Goal: Task Accomplishment & Management: Use online tool/utility

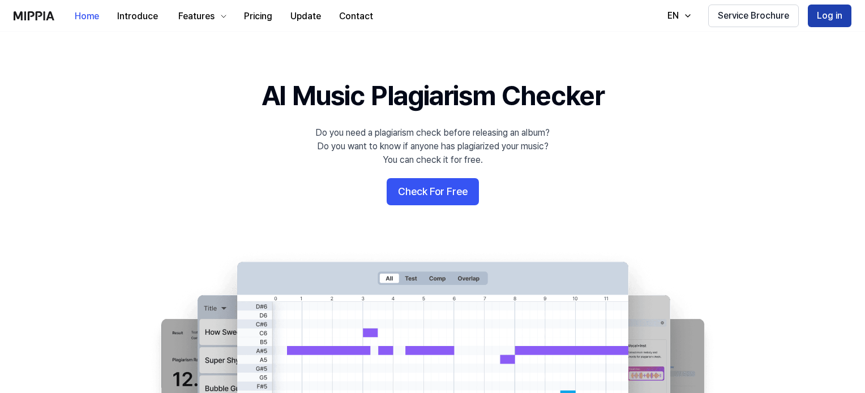
click at [828, 20] on button "Log in" at bounding box center [830, 16] width 44 height 23
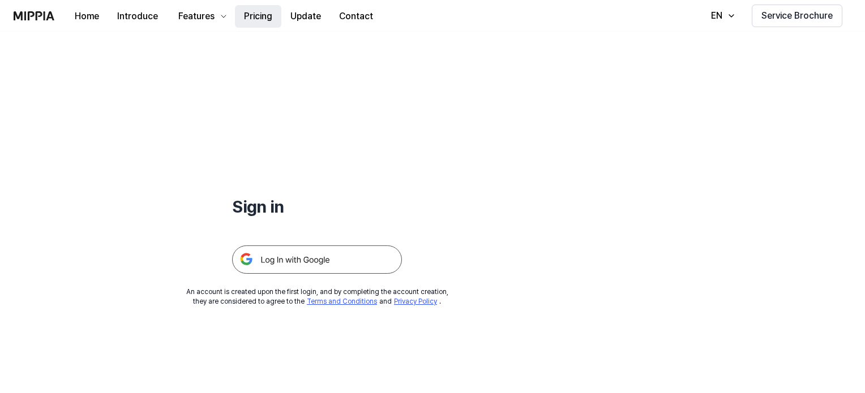
click at [261, 17] on button "Pricing" at bounding box center [258, 16] width 46 height 23
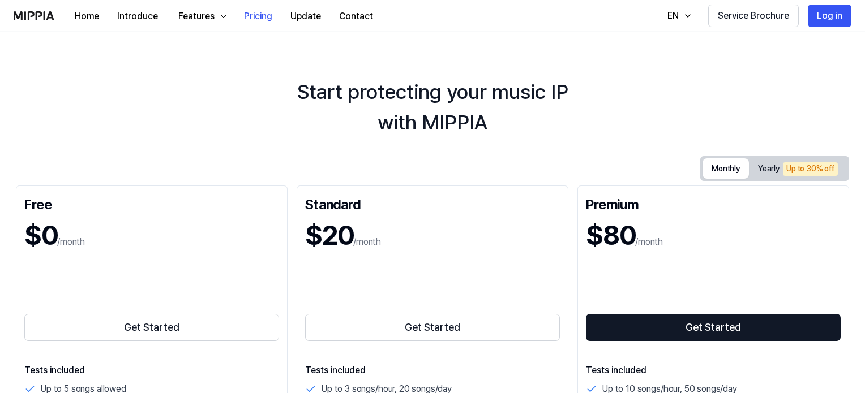
click at [726, 170] on button "Monthly" at bounding box center [725, 168] width 46 height 20
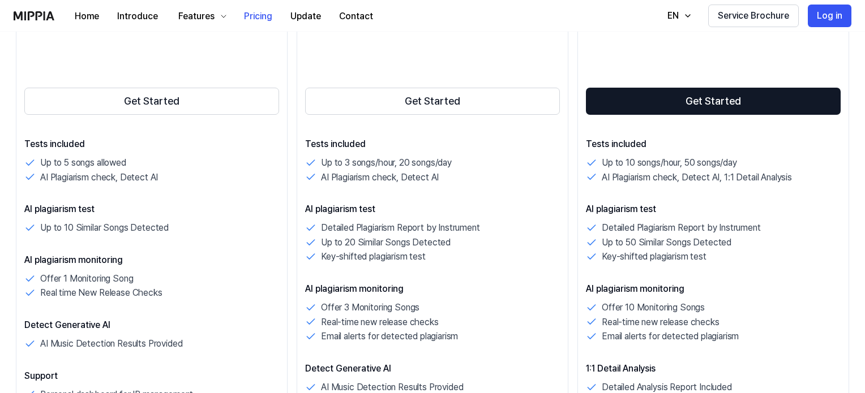
scroll to position [170, 0]
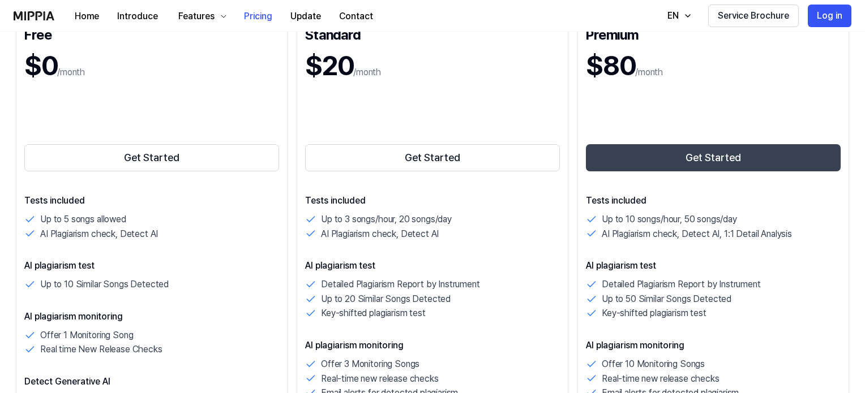
click at [699, 156] on button "Get Started" at bounding box center [713, 157] width 255 height 27
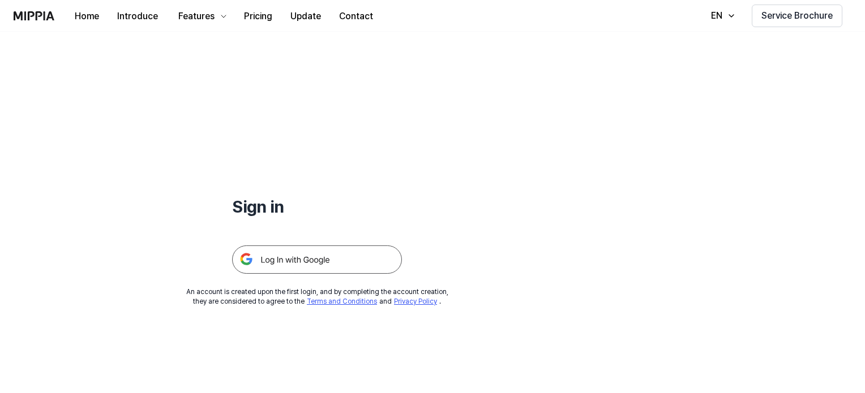
click at [305, 254] on img at bounding box center [317, 260] width 170 height 28
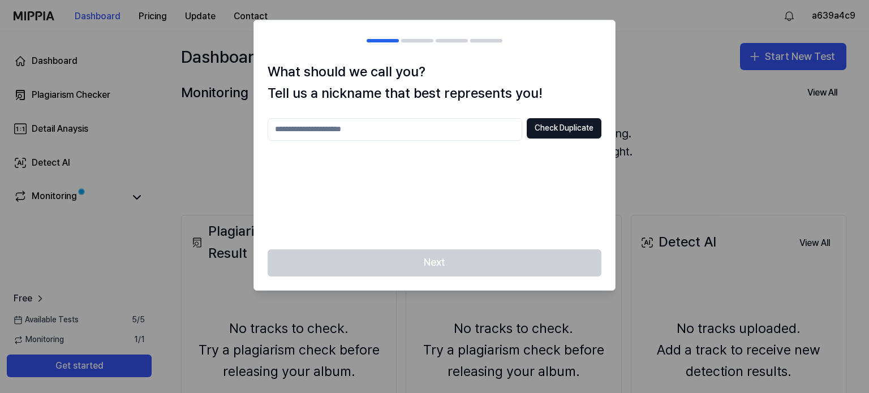
click at [388, 132] on input "text" at bounding box center [395, 129] width 255 height 23
type input "**********"
click at [576, 127] on button "Check Duplicate" at bounding box center [564, 128] width 75 height 20
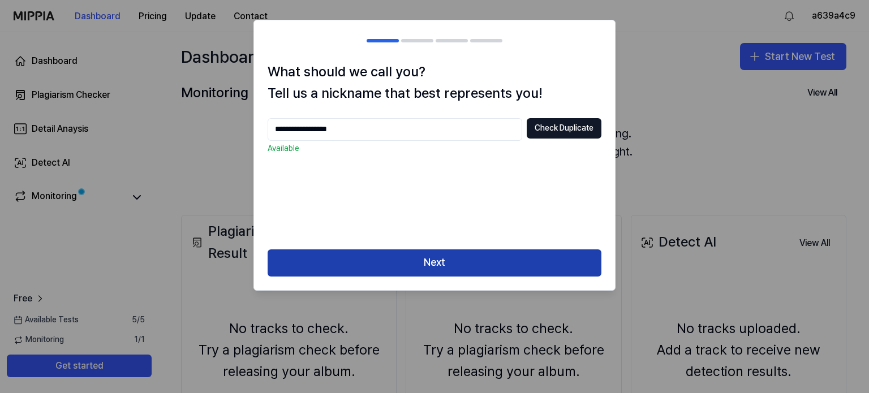
click at [459, 264] on button "Next" at bounding box center [435, 263] width 334 height 27
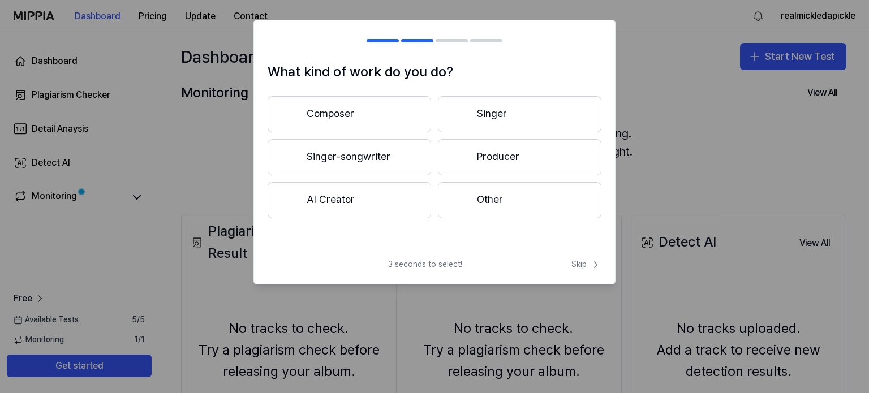
click at [370, 161] on button "Singer-songwriter" at bounding box center [350, 157] width 164 height 36
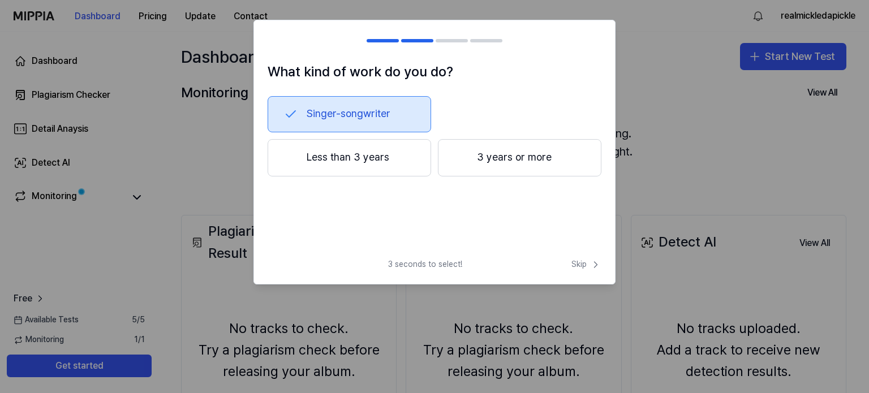
click at [386, 37] on h2 at bounding box center [434, 40] width 361 height 41
click at [385, 39] on div at bounding box center [383, 40] width 32 height 3
click at [345, 159] on button "Less than 3 years" at bounding box center [350, 157] width 164 height 37
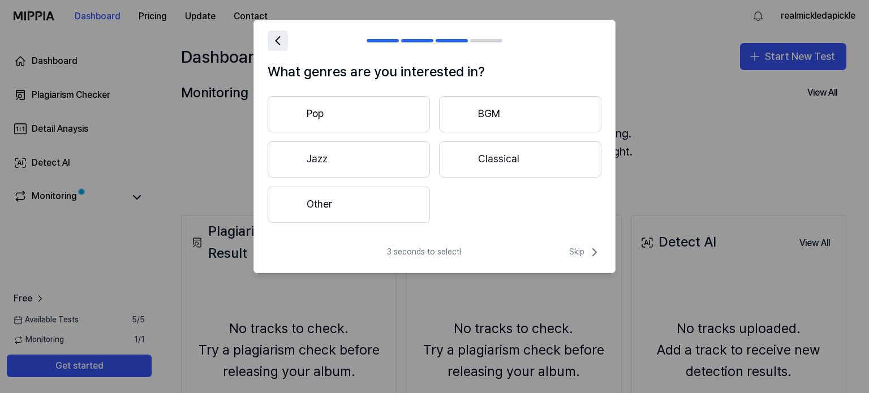
click at [275, 39] on icon at bounding box center [278, 41] width 16 height 16
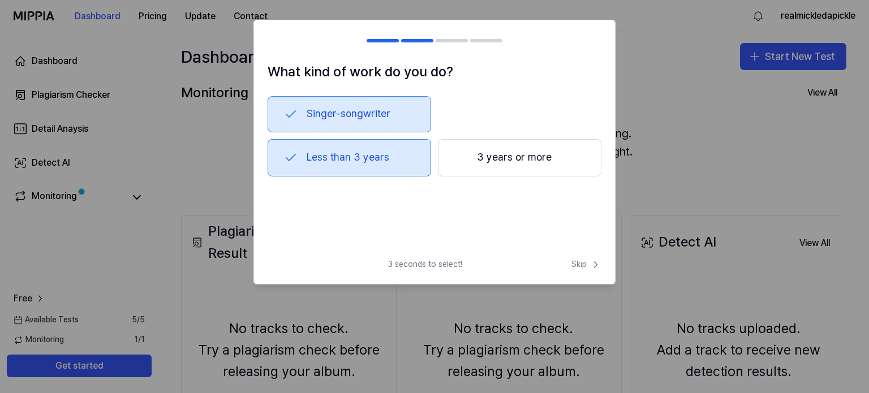
click at [376, 114] on button "Singer-songwriter" at bounding box center [350, 114] width 164 height 36
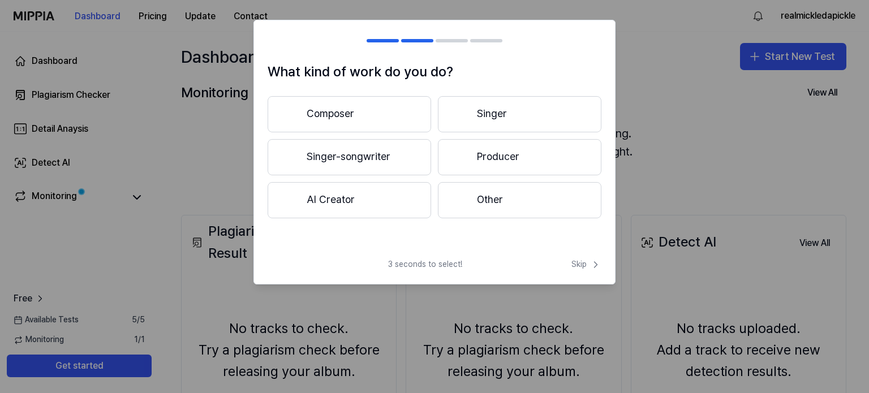
click at [357, 201] on button "AI Creator" at bounding box center [350, 200] width 164 height 36
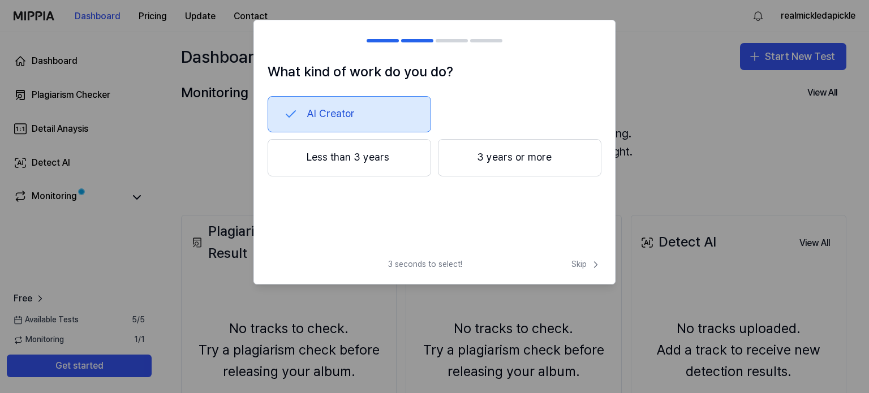
click at [364, 165] on button "Less than 3 years" at bounding box center [350, 157] width 164 height 37
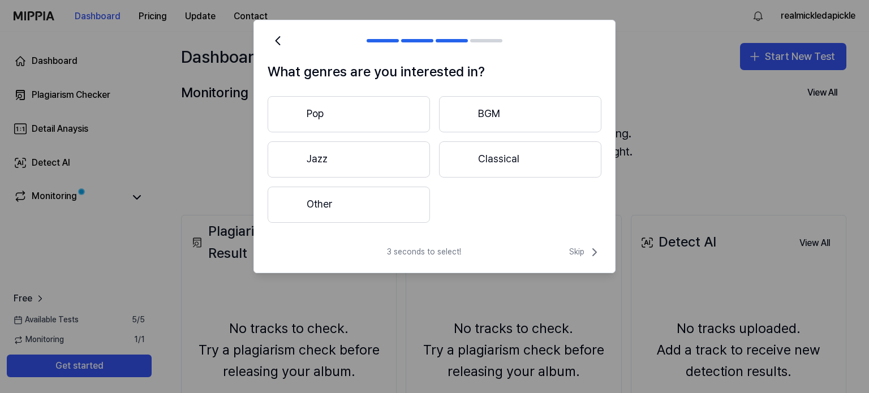
click at [366, 211] on button "Other" at bounding box center [349, 205] width 162 height 36
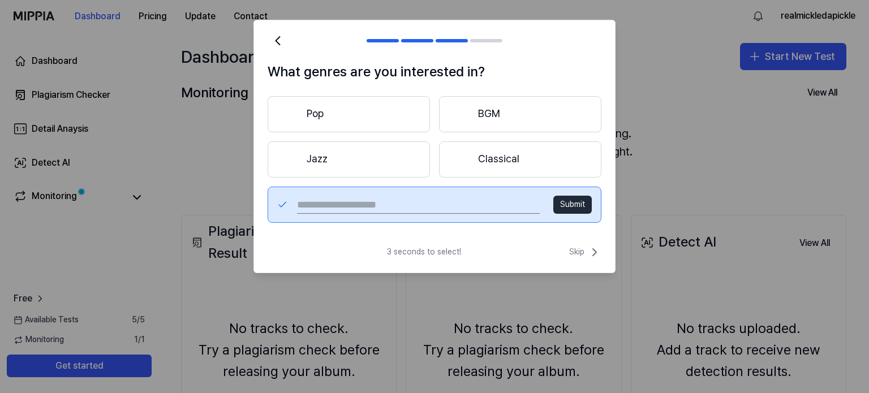
click at [352, 205] on input "text" at bounding box center [418, 205] width 243 height 18
click at [279, 41] on icon at bounding box center [278, 41] width 16 height 16
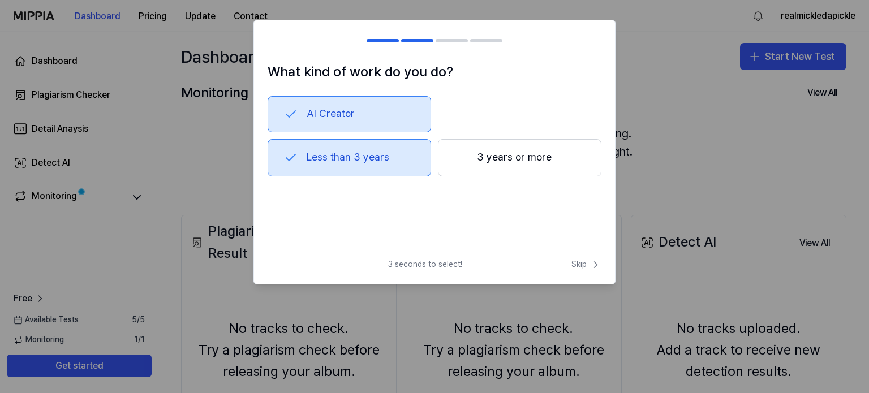
click at [377, 158] on button "Less than 3 years" at bounding box center [350, 157] width 164 height 37
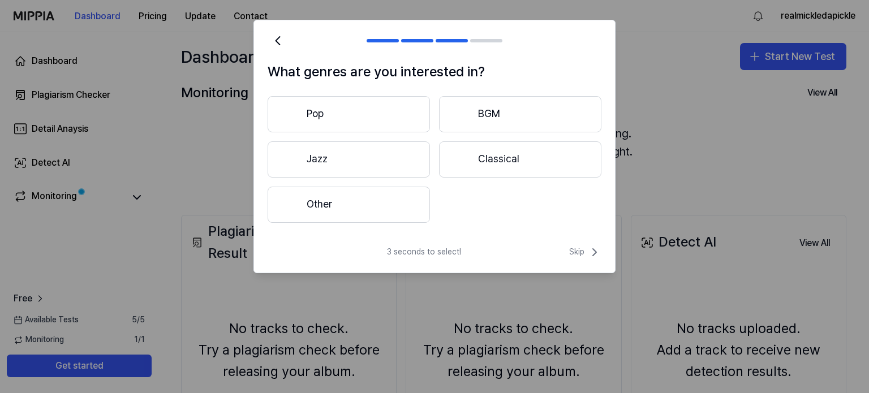
click at [349, 210] on button "Other" at bounding box center [349, 205] width 162 height 36
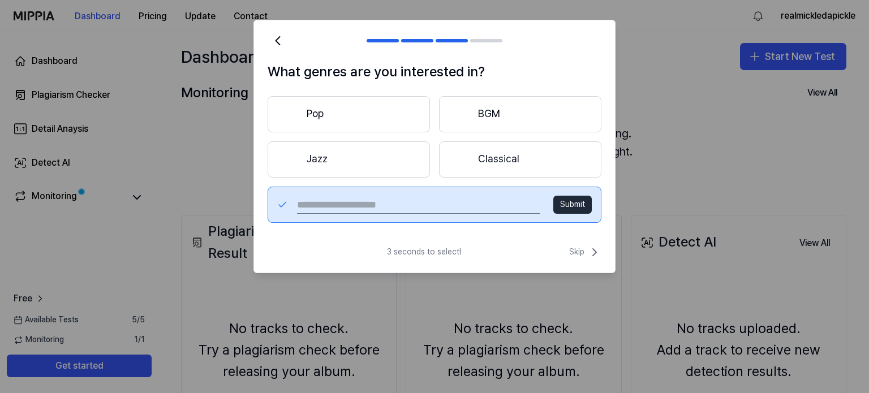
click at [349, 210] on input "text" at bounding box center [418, 205] width 243 height 18
type input "********"
click at [579, 208] on button "Submit" at bounding box center [573, 205] width 38 height 18
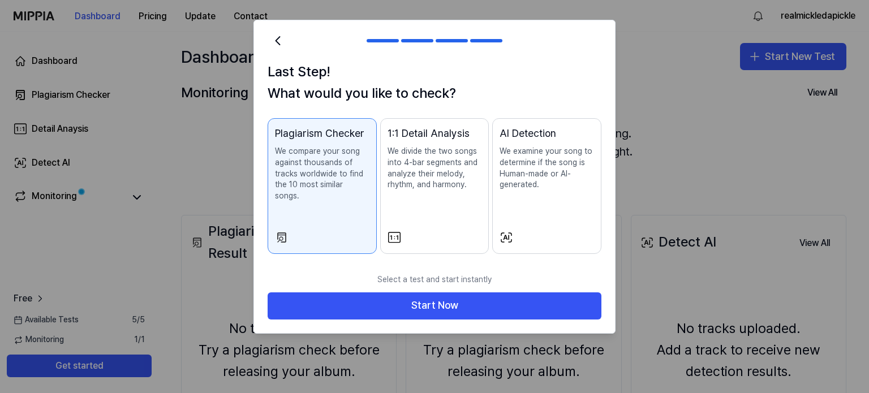
click at [435, 192] on div "1:1 Detail Analysis We divide the two songs into 4-bar segments and analyze the…" at bounding box center [435, 170] width 95 height 88
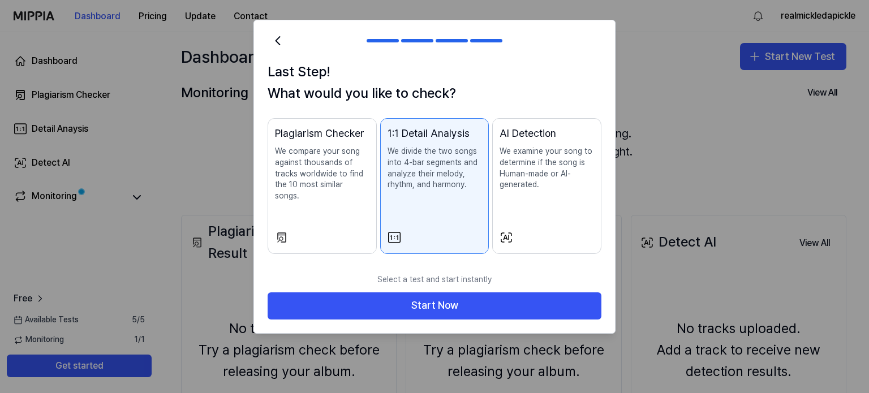
click at [359, 174] on p "We compare your song against thousands of tracks worldwide to find the 10 most …" at bounding box center [322, 173] width 95 height 55
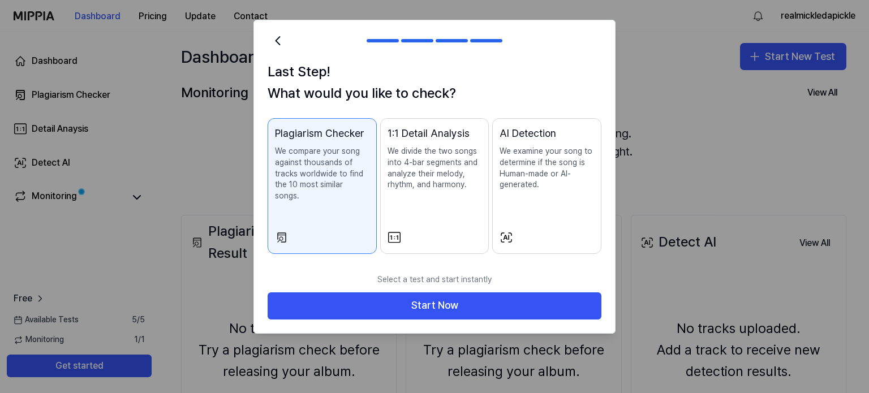
click at [422, 174] on p "We divide the two songs into 4-bar segments and analyze their melody, rhythm, a…" at bounding box center [435, 168] width 95 height 44
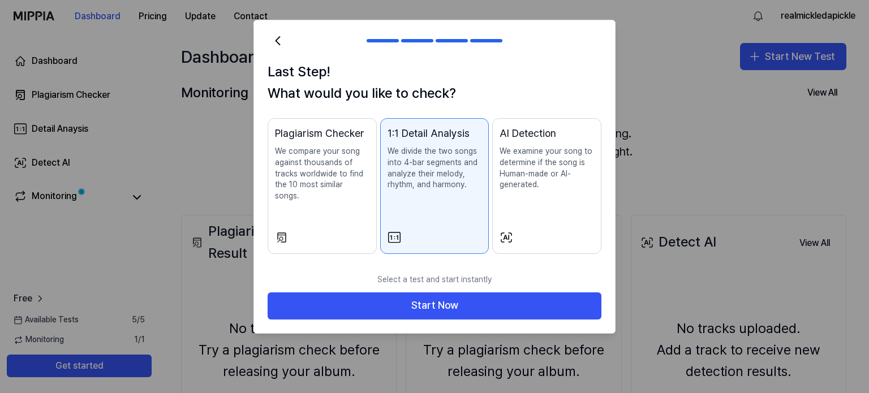
click at [327, 168] on p "We compare your song against thousands of tracks worldwide to find the 10 most …" at bounding box center [322, 173] width 95 height 55
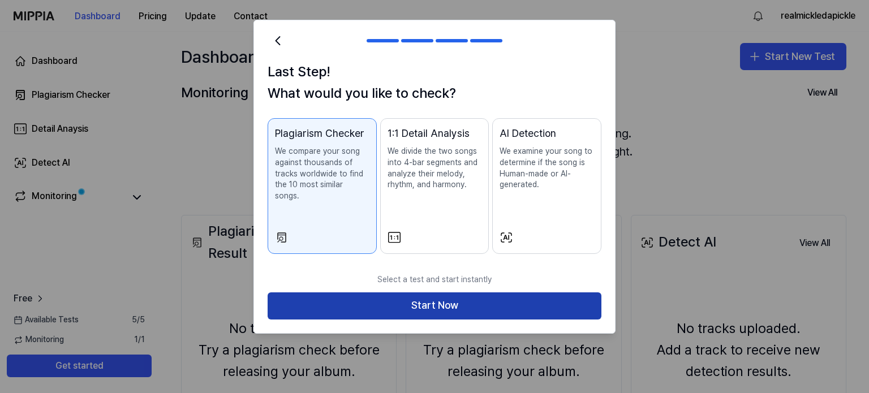
click at [448, 295] on button "Start Now" at bounding box center [435, 306] width 334 height 27
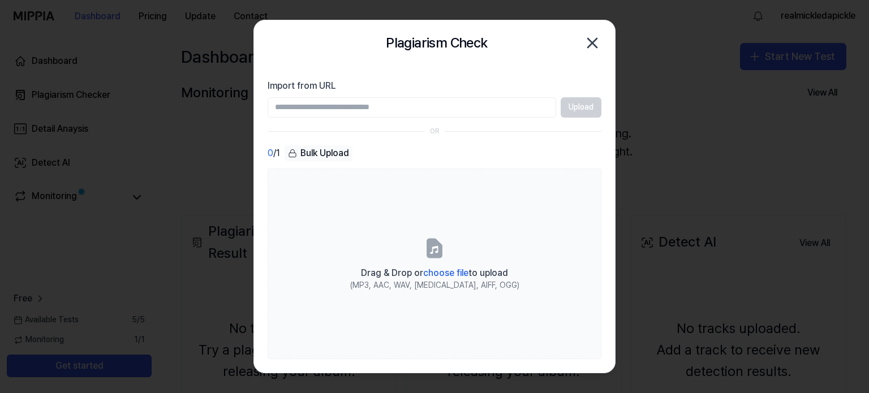
click at [303, 109] on input "Import from URL" at bounding box center [412, 107] width 289 height 20
click at [293, 106] on input "Import from URL" at bounding box center [412, 107] width 289 height 20
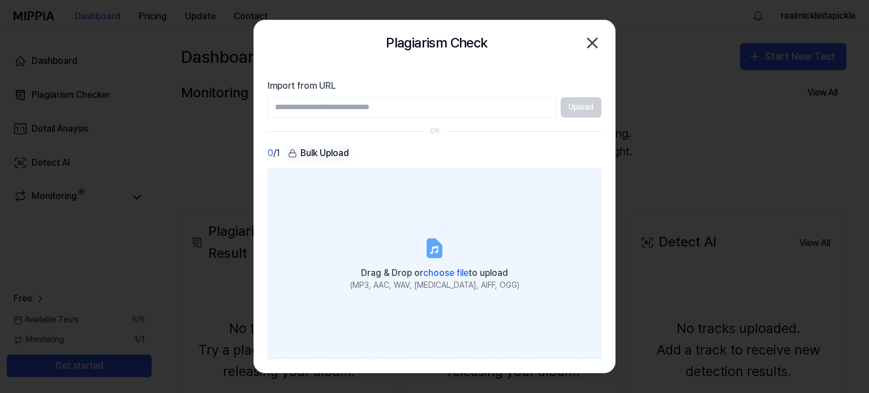
click at [440, 273] on span "choose file" at bounding box center [445, 273] width 45 height 11
click at [0, 0] on input "Drag & Drop or choose file to upload (MP3, AAC, WAV, [MEDICAL_DATA], AIFF, OGG)" at bounding box center [0, 0] width 0 height 0
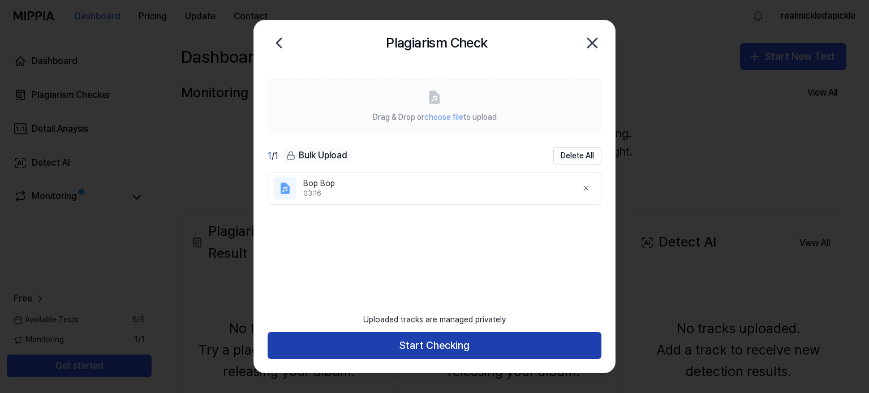
click at [449, 349] on button "Start Checking" at bounding box center [435, 345] width 334 height 27
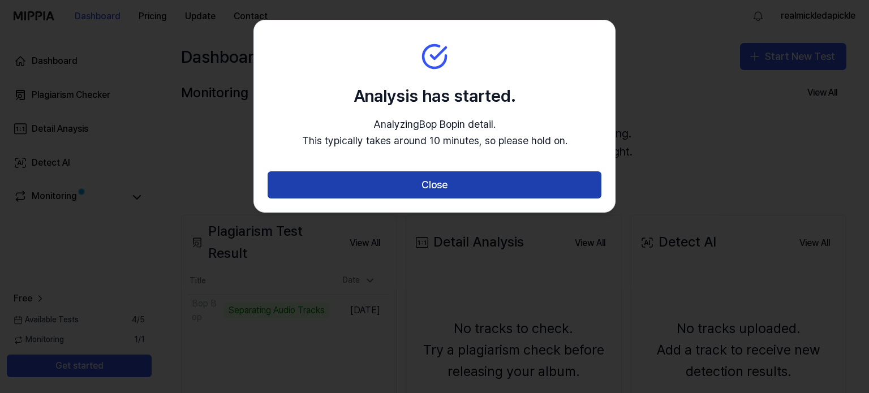
click at [447, 187] on button "Close" at bounding box center [435, 185] width 334 height 27
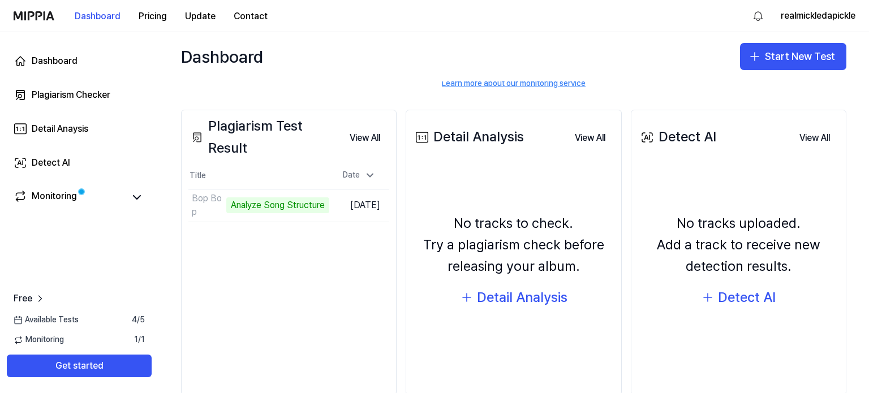
scroll to position [130, 0]
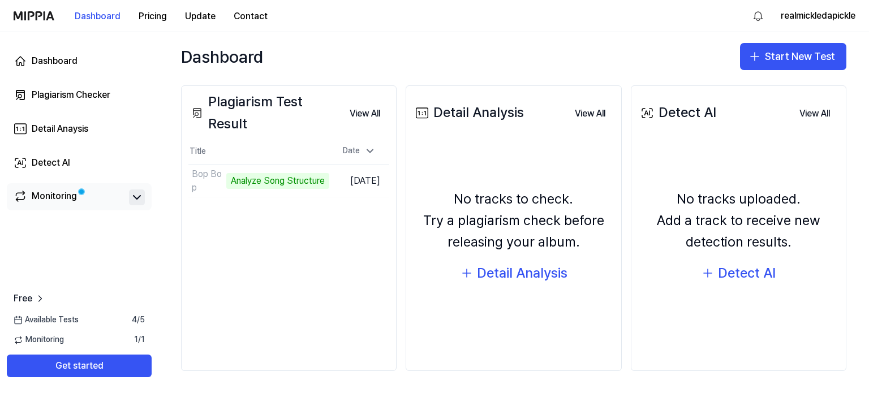
click at [137, 194] on icon at bounding box center [137, 198] width 14 height 14
click at [580, 112] on button "View All" at bounding box center [590, 113] width 49 height 23
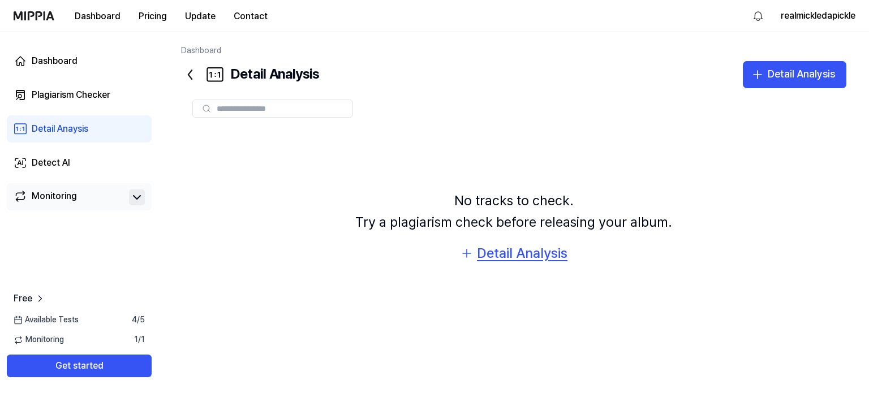
click at [496, 256] on div "Detail Analysis" at bounding box center [522, 254] width 91 height 22
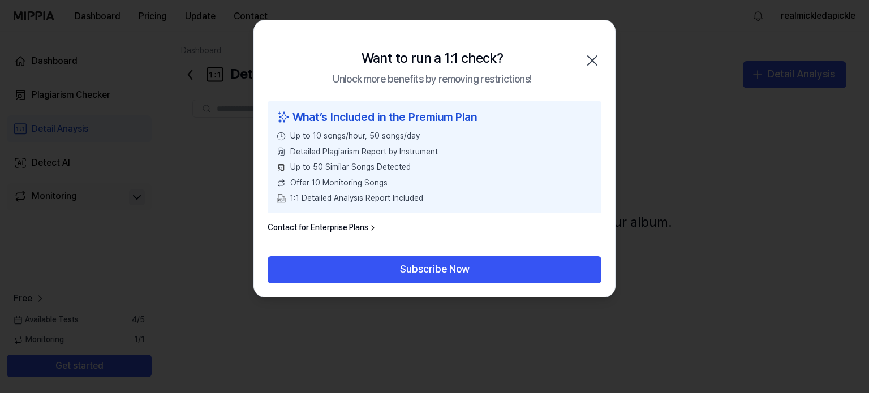
click at [602, 59] on div "Want to run a 1:1 check? Unlock more benefits by removing restrictions! Close" at bounding box center [434, 60] width 361 height 81
click at [594, 63] on icon "button" at bounding box center [592, 60] width 9 height 9
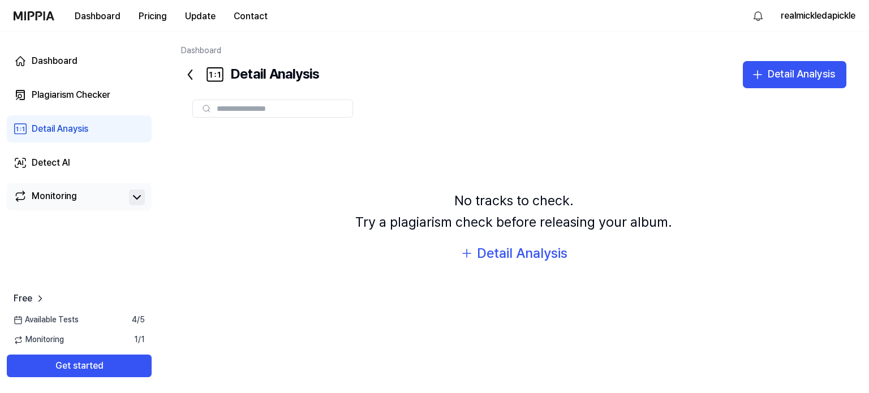
click at [190, 72] on icon at bounding box center [189, 74] width 3 height 9
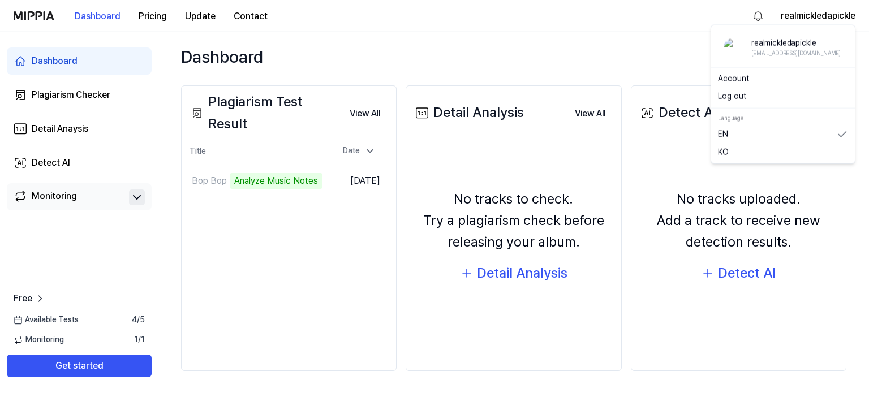
click at [811, 15] on button "realmickledapickle" at bounding box center [818, 16] width 75 height 14
click at [748, 75] on link "Account" at bounding box center [783, 78] width 130 height 11
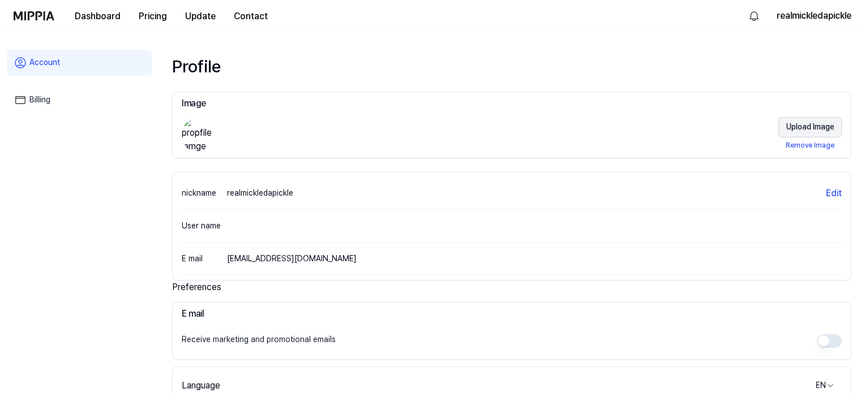
click at [807, 131] on button "Upload Image" at bounding box center [809, 127] width 63 height 20
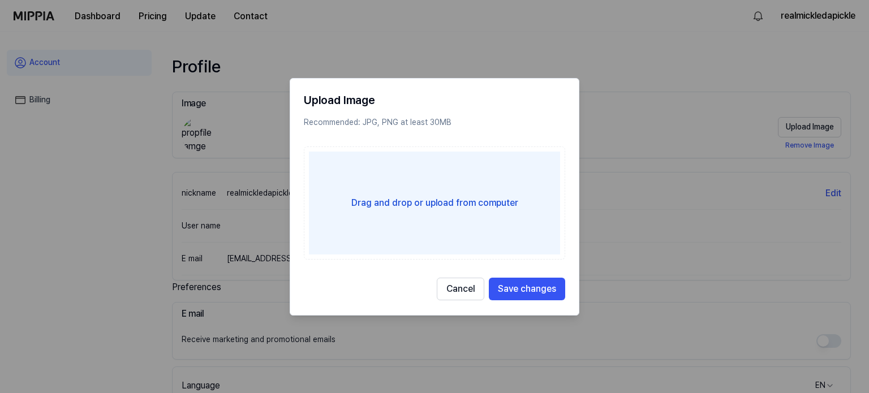
click at [430, 213] on div "Drag and drop or upload from computer" at bounding box center [434, 202] width 251 height 103
click at [0, 0] on input "Drag and drop or upload from computer" at bounding box center [0, 0] width 0 height 0
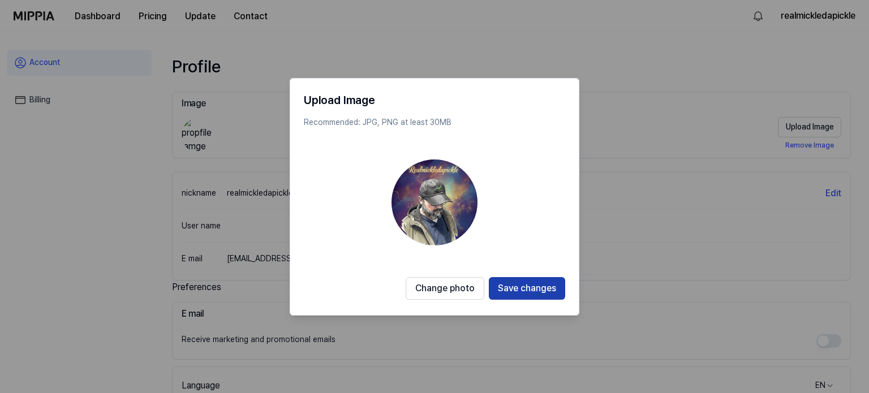
click at [534, 290] on button "Save changes" at bounding box center [527, 288] width 76 height 23
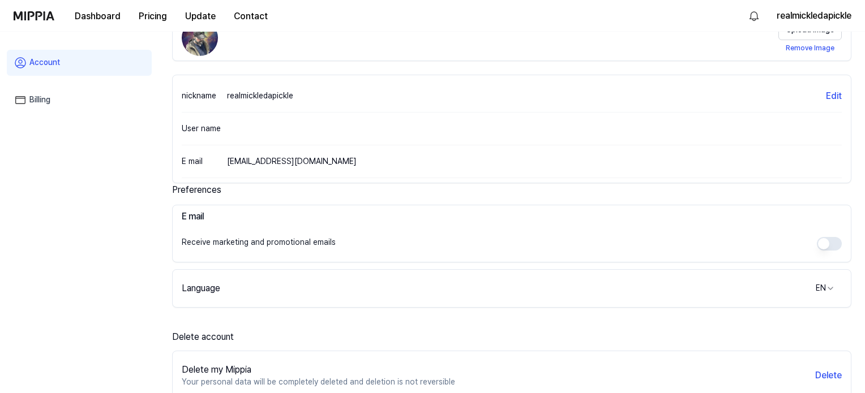
scroll to position [113, 0]
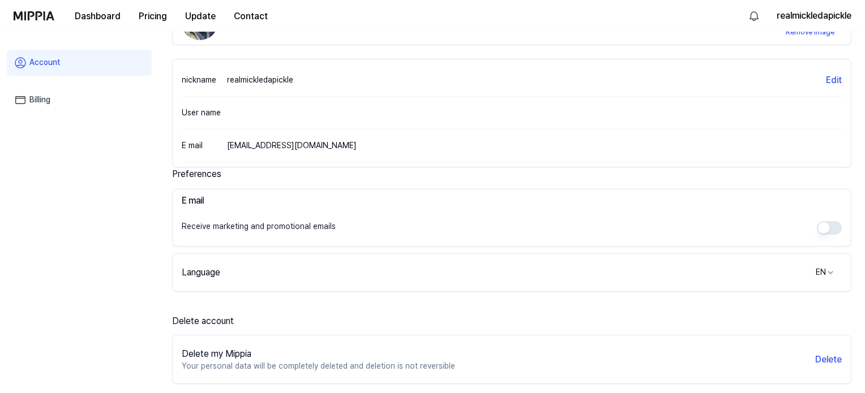
click at [836, 228] on button "button" at bounding box center [829, 228] width 25 height 14
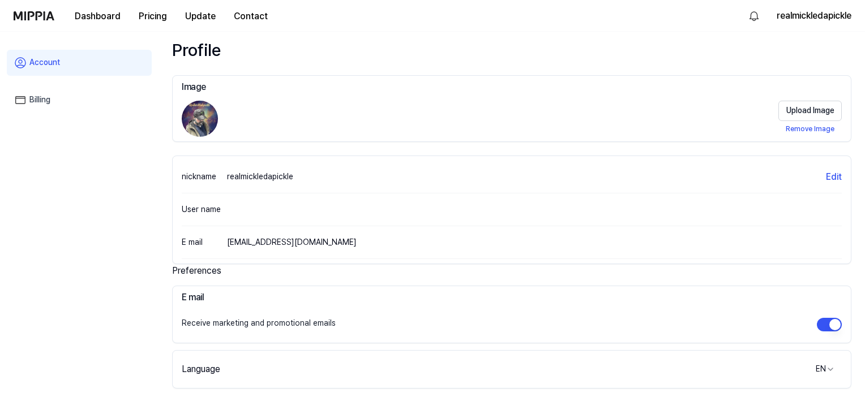
scroll to position [0, 0]
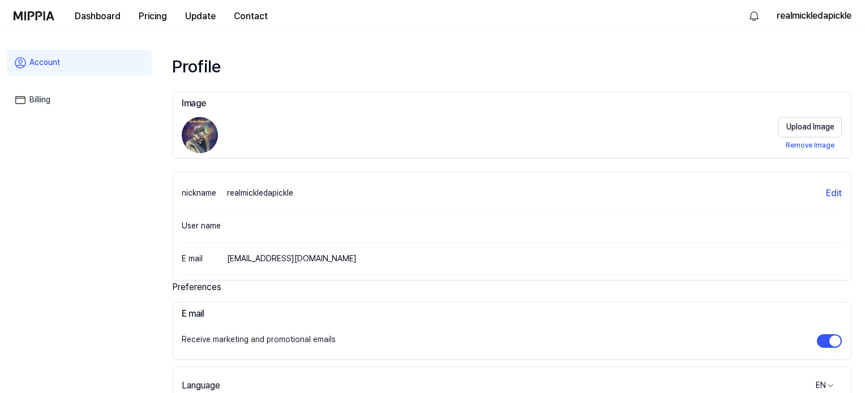
click at [60, 99] on link "Billing" at bounding box center [79, 100] width 145 height 26
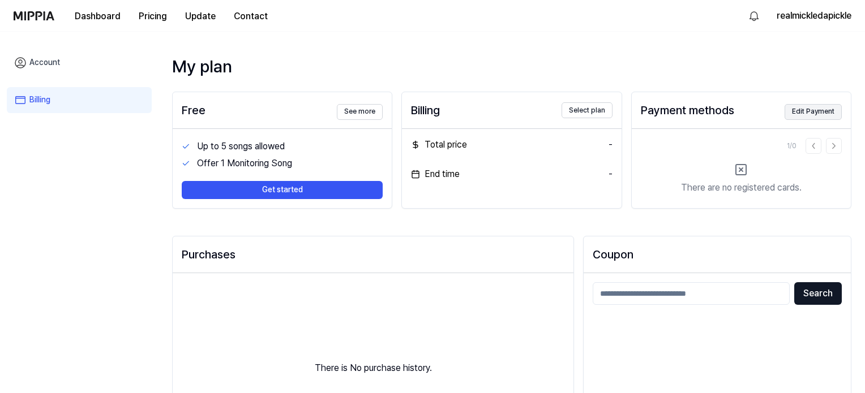
click at [824, 114] on button "Edit Payment" at bounding box center [813, 112] width 57 height 16
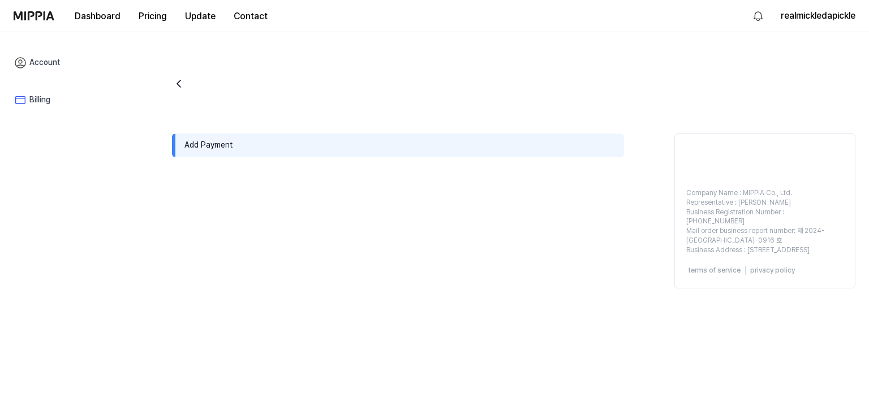
click at [205, 150] on div "Add Payment" at bounding box center [398, 146] width 452 height 24
click at [225, 143] on div "Add Payment" at bounding box center [398, 146] width 452 height 24
click at [223, 150] on div "Add Payment" at bounding box center [398, 146] width 452 height 24
click at [181, 86] on icon "go back" at bounding box center [179, 84] width 14 height 14
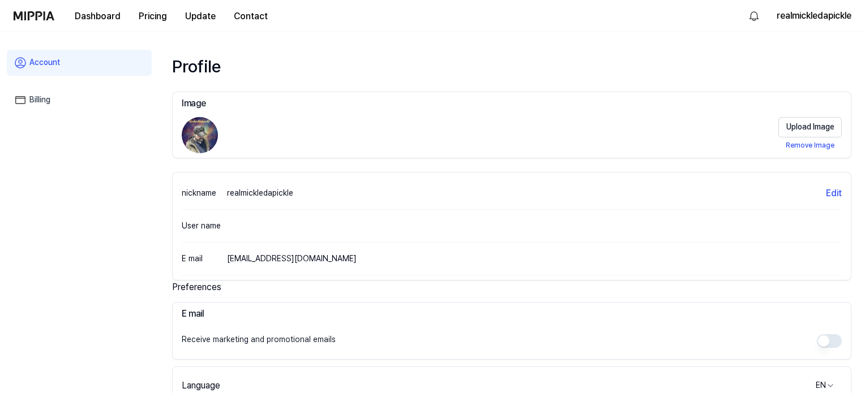
click at [35, 98] on link "Billing" at bounding box center [79, 100] width 145 height 26
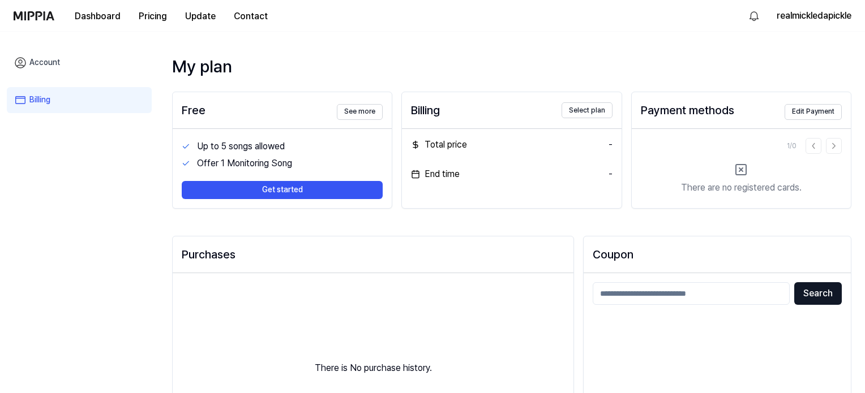
click at [744, 168] on icon at bounding box center [741, 170] width 14 height 14
click at [811, 118] on button "Edit Payment" at bounding box center [813, 112] width 57 height 16
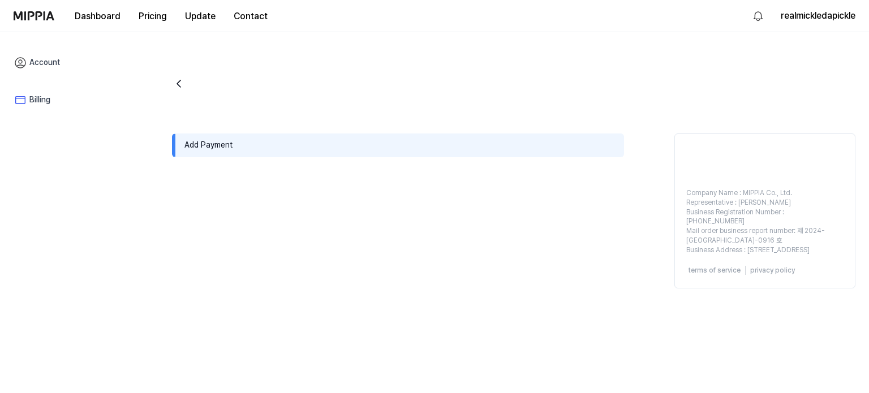
click at [786, 213] on div "Company Name : MIPPIA Co., Ltd. Representative : Oh ChanHo Business Registratio…" at bounding box center [765, 222] width 180 height 76
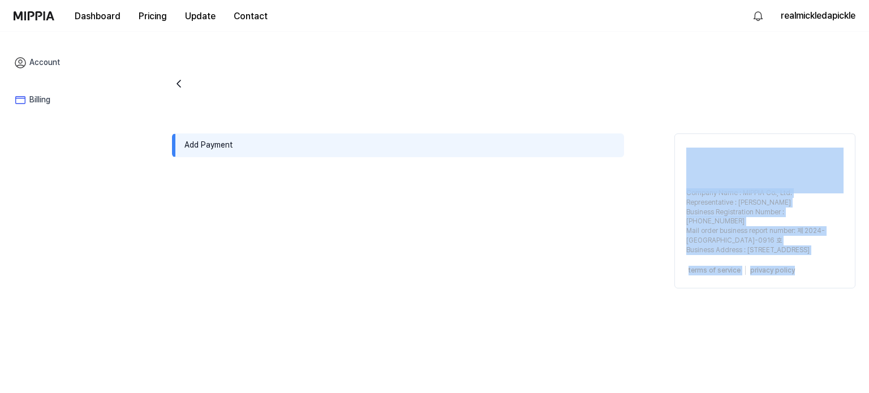
drag, startPoint x: 803, startPoint y: 268, endPoint x: 672, endPoint y: 275, distance: 130.9
click at [635, 315] on div "Add Payment Company Name : MIPPIA Co., Ltd. Representative : Oh ChanHo Business…" at bounding box center [514, 205] width 684 height 302
click at [714, 242] on div "Company Name : MIPPIA Co., Ltd. Representative : Oh ChanHo Business Registratio…" at bounding box center [765, 222] width 180 height 76
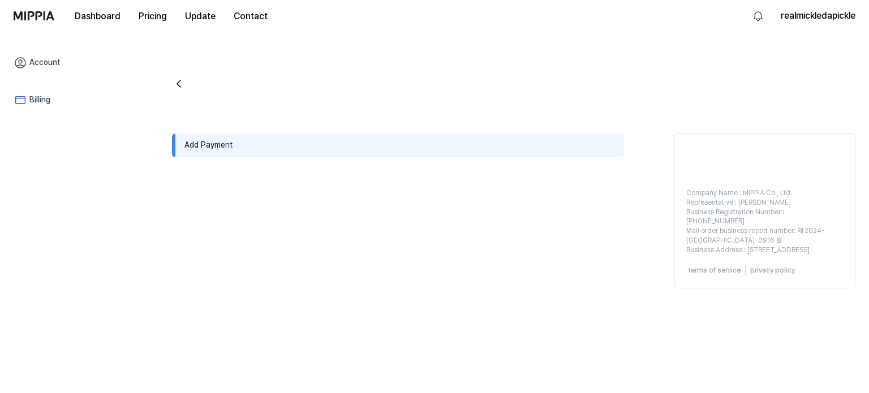
click at [175, 87] on icon "go back" at bounding box center [179, 84] width 14 height 14
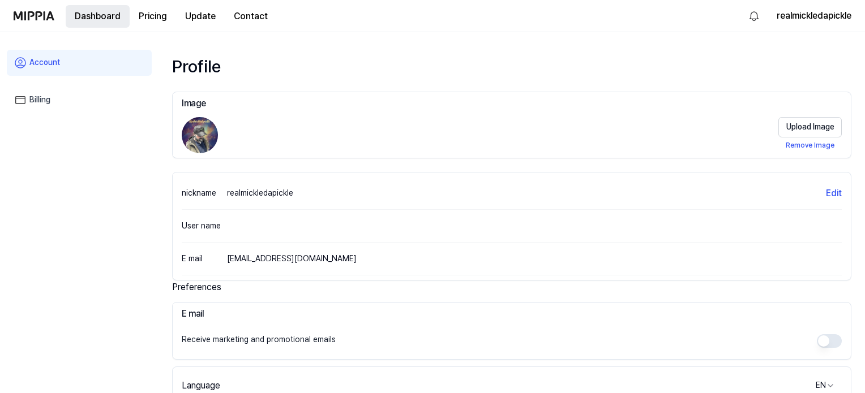
click at [91, 20] on button "Dashboard" at bounding box center [98, 16] width 64 height 23
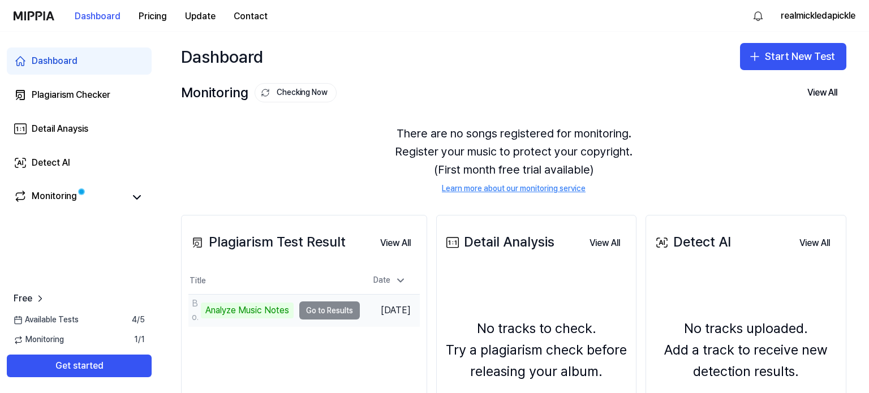
click at [324, 311] on td "Bop Bop Analyze Music Notes Go to Results" at bounding box center [274, 311] width 172 height 32
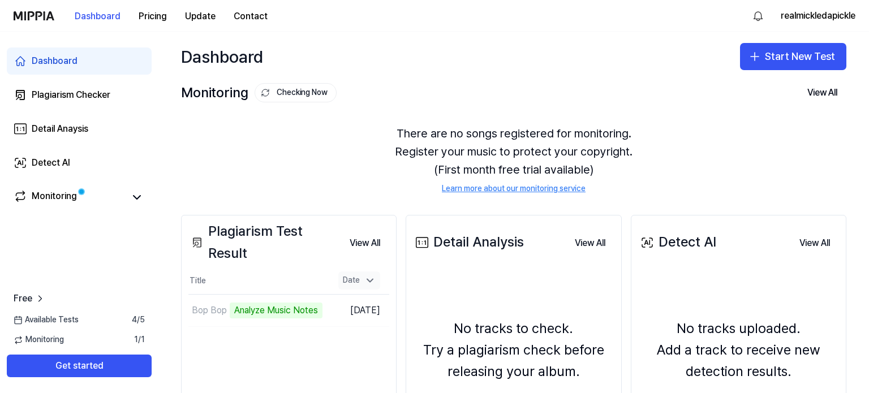
click at [369, 281] on icon at bounding box center [370, 281] width 6 height 3
click at [155, 15] on button "Pricing" at bounding box center [153, 16] width 46 height 23
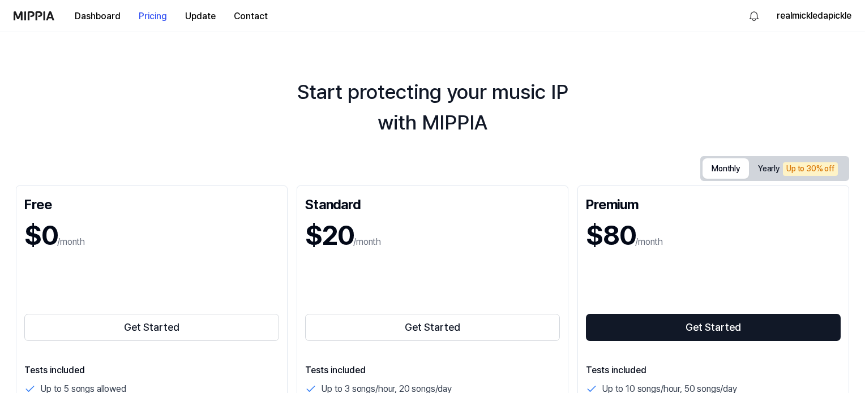
click at [722, 167] on button "Monthly" at bounding box center [725, 168] width 46 height 20
click at [91, 16] on button "Dashboard" at bounding box center [98, 16] width 64 height 23
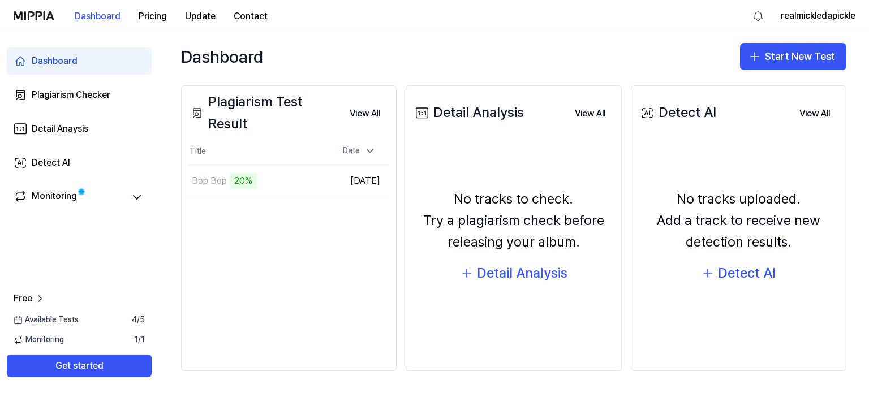
scroll to position [73, 0]
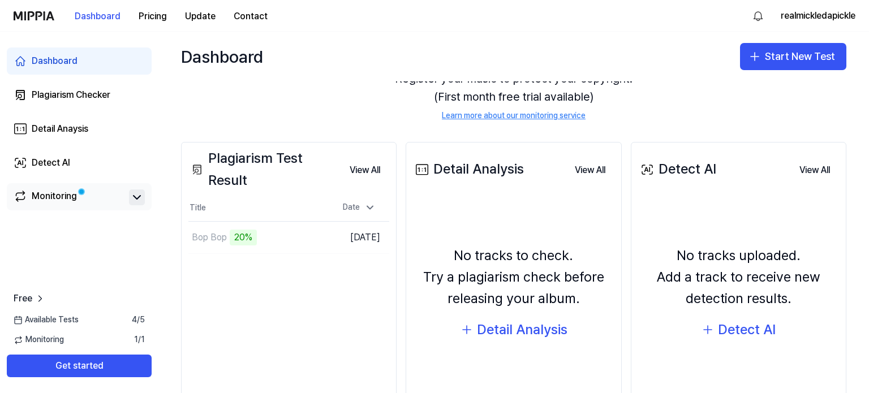
click at [130, 198] on button at bounding box center [137, 198] width 16 height 16
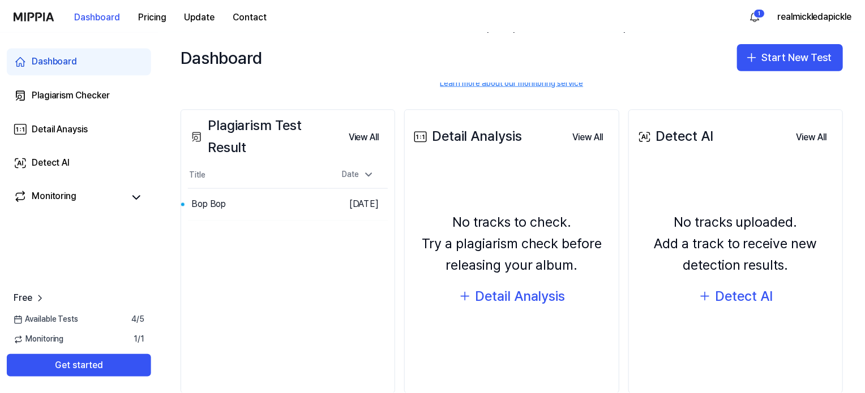
scroll to position [130, 0]
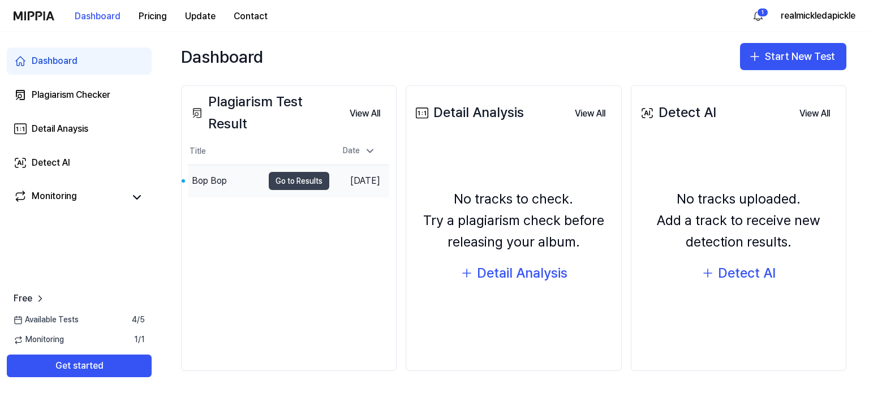
click at [293, 177] on button "Go to Results" at bounding box center [299, 181] width 61 height 18
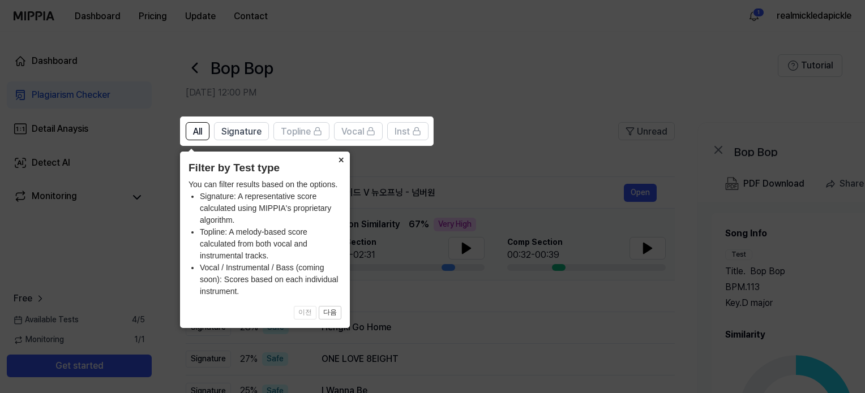
click at [341, 158] on button "×" at bounding box center [341, 160] width 18 height 16
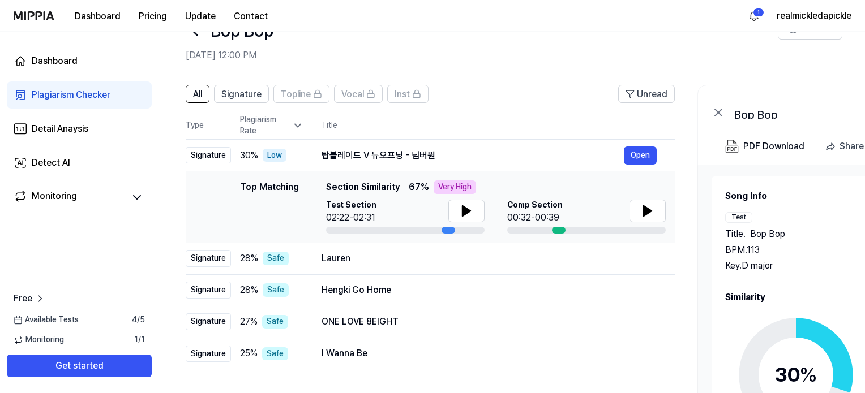
scroll to position [0, 0]
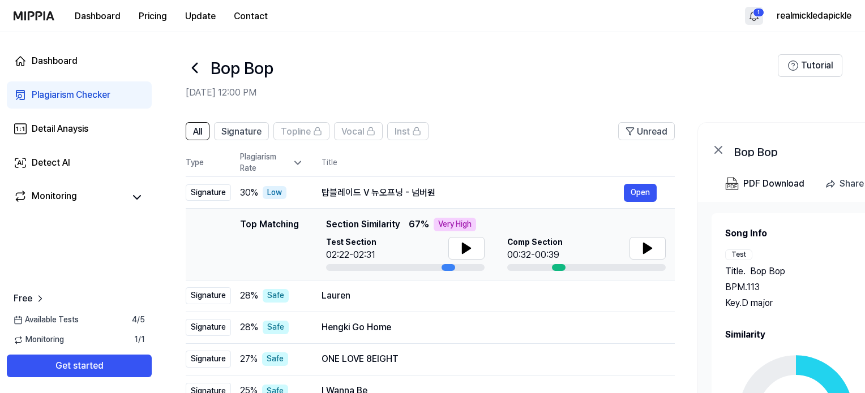
click at [752, 16] on html "Dashboard Pricing Update Contact 1 realmickledapickle Dashboard Plagiarism Chec…" at bounding box center [432, 196] width 865 height 393
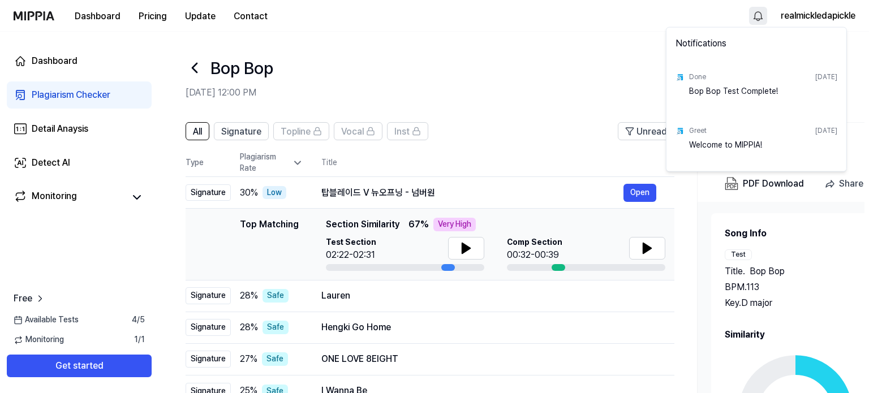
click at [495, 87] on html "Dashboard Pricing Update Contact realmickledapickle Dashboard Plagiarism Checke…" at bounding box center [434, 196] width 869 height 393
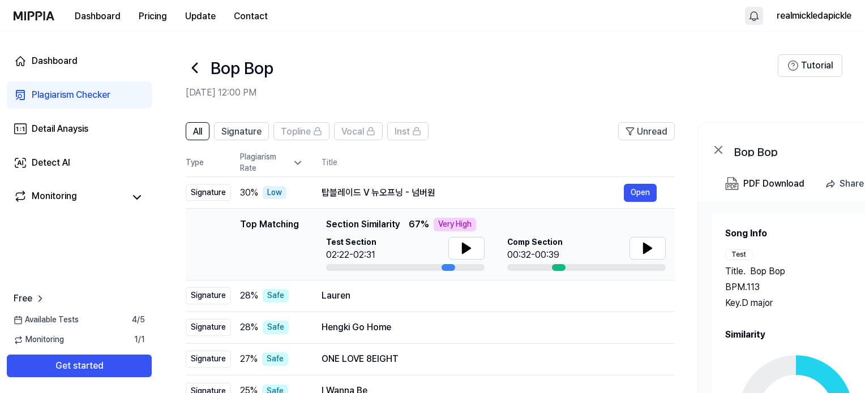
click at [68, 98] on div "Plagiarism Checker" at bounding box center [71, 95] width 79 height 14
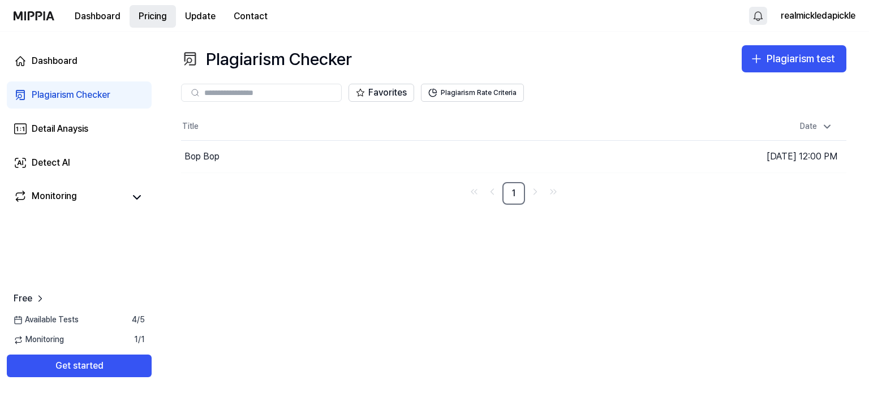
click at [143, 17] on button "Pricing" at bounding box center [153, 16] width 46 height 23
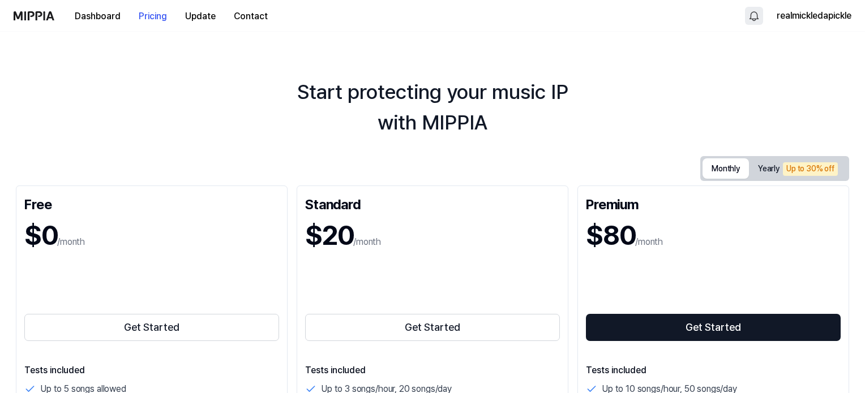
click at [715, 169] on button "Monthly" at bounding box center [725, 168] width 46 height 20
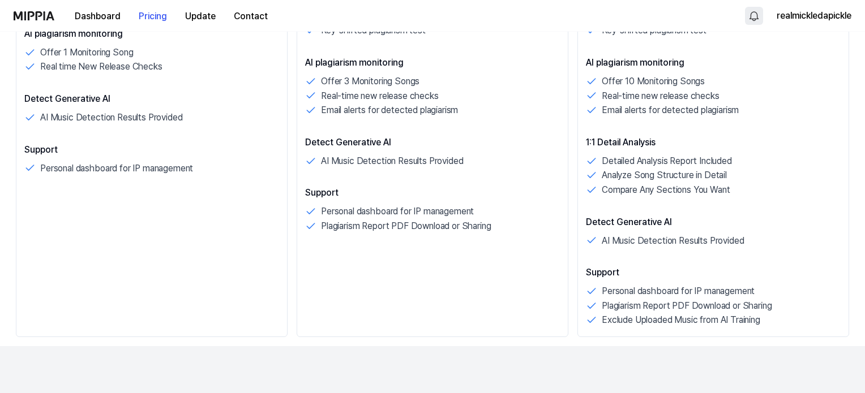
scroll to position [170, 0]
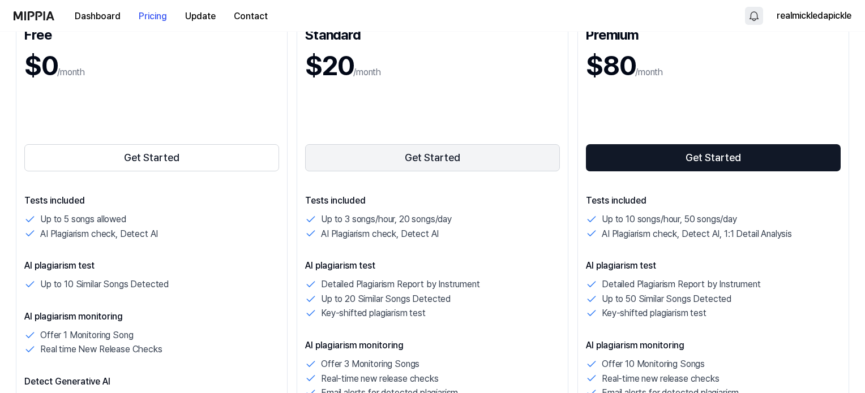
click at [438, 158] on button "Get Started" at bounding box center [432, 157] width 255 height 27
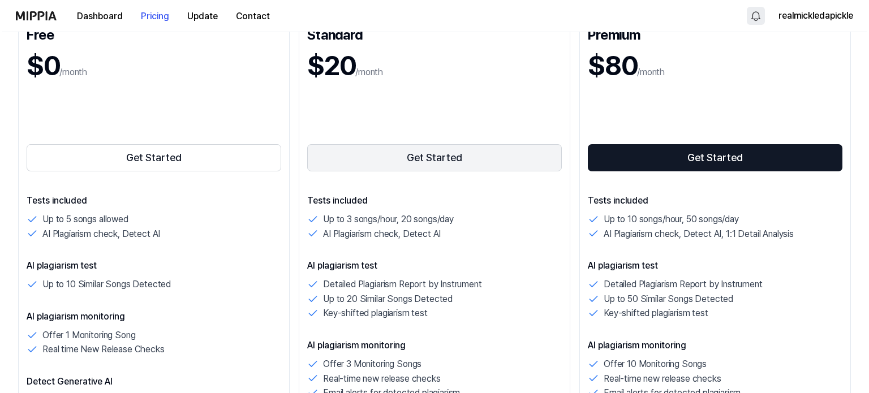
scroll to position [0, 0]
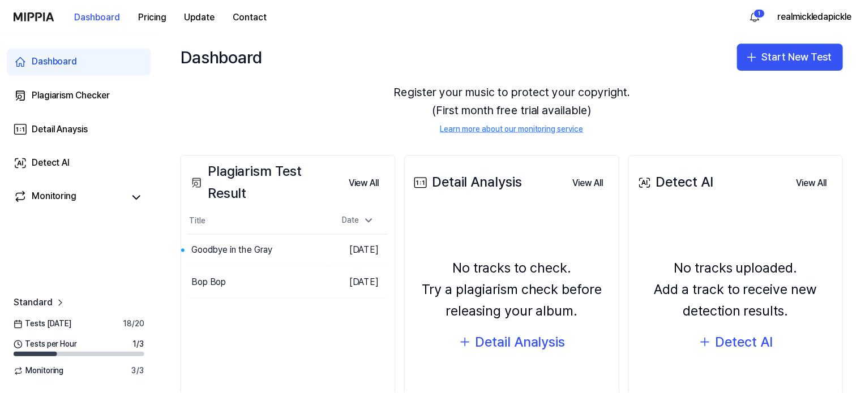
scroll to position [113, 0]
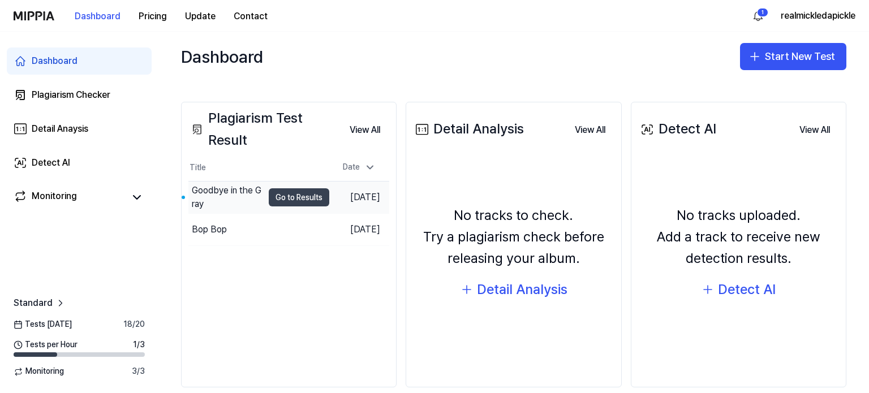
click at [288, 200] on button "Go to Results" at bounding box center [299, 197] width 61 height 18
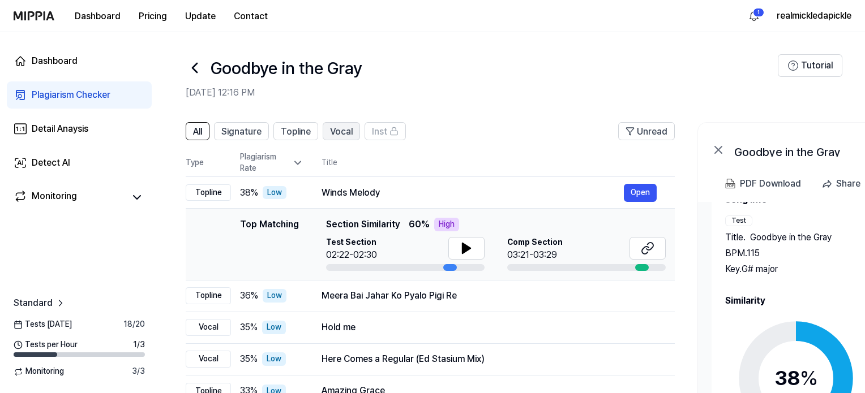
click at [347, 136] on span "Vocal" at bounding box center [341, 132] width 23 height 14
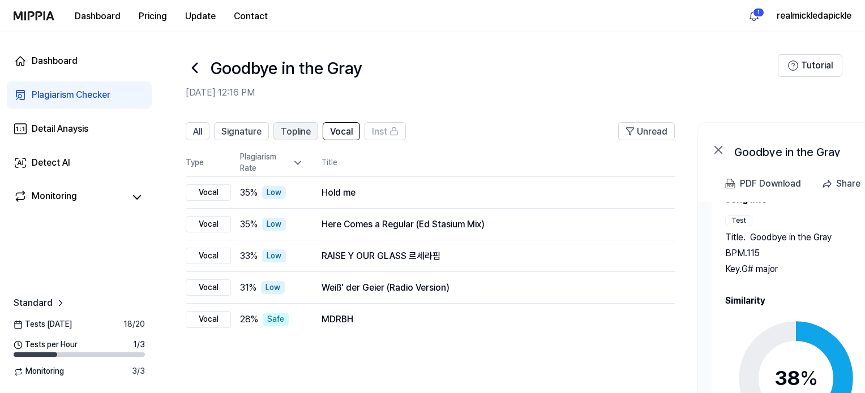
click at [294, 133] on span "Topline" at bounding box center [296, 132] width 30 height 14
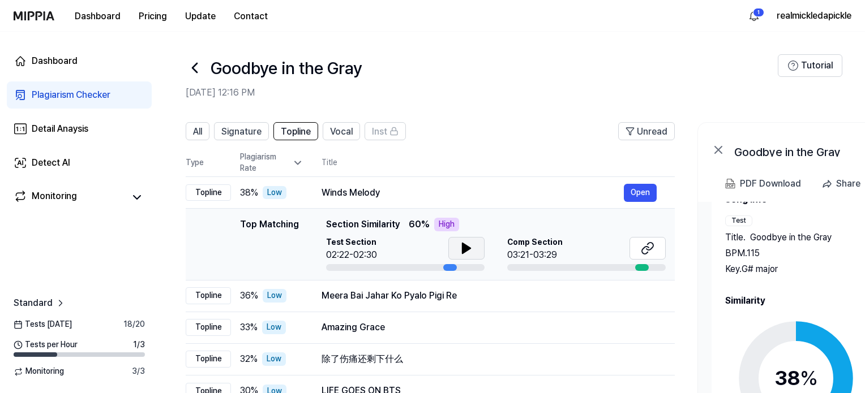
click at [463, 253] on icon at bounding box center [466, 248] width 8 height 10
click at [652, 256] on button at bounding box center [647, 248] width 36 height 23
click at [460, 250] on icon at bounding box center [467, 249] width 14 height 14
click at [194, 68] on icon at bounding box center [194, 67] width 5 height 9
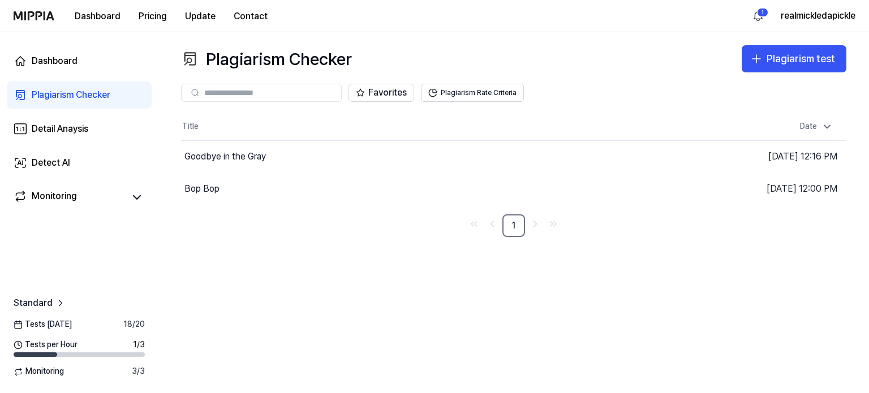
click at [64, 101] on div "Plagiarism Checker" at bounding box center [71, 95] width 79 height 14
click at [799, 56] on div "Plagiarism test" at bounding box center [801, 59] width 68 height 16
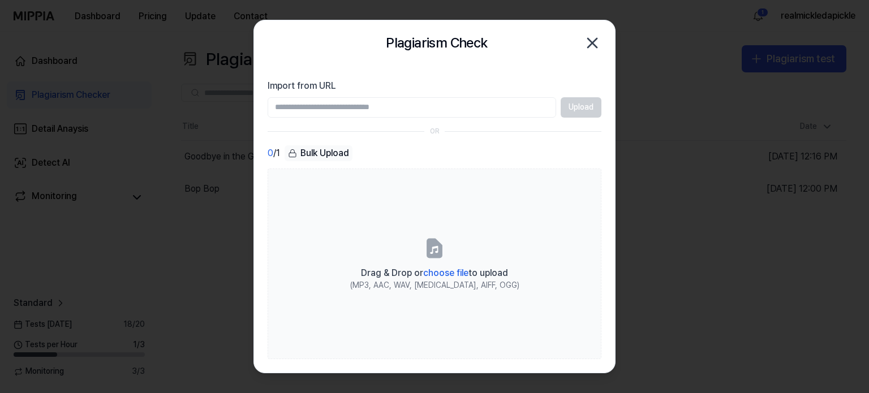
click at [332, 112] on input "Import from URL" at bounding box center [412, 107] width 289 height 20
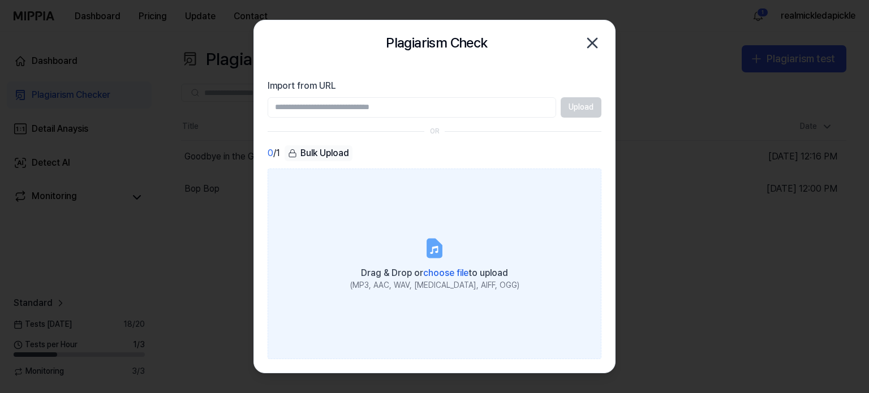
click at [451, 273] on span "choose file" at bounding box center [445, 273] width 45 height 11
click at [0, 0] on input "Drag & Drop or choose file to upload (MP3, AAC, WAV, [MEDICAL_DATA], AIFF, OGG)" at bounding box center [0, 0] width 0 height 0
click at [443, 275] on span "choose file" at bounding box center [445, 273] width 45 height 11
click at [0, 0] on input "Drag & Drop or choose file to upload (MP3, AAC, WAV, [MEDICAL_DATA], AIFF, OGG)" at bounding box center [0, 0] width 0 height 0
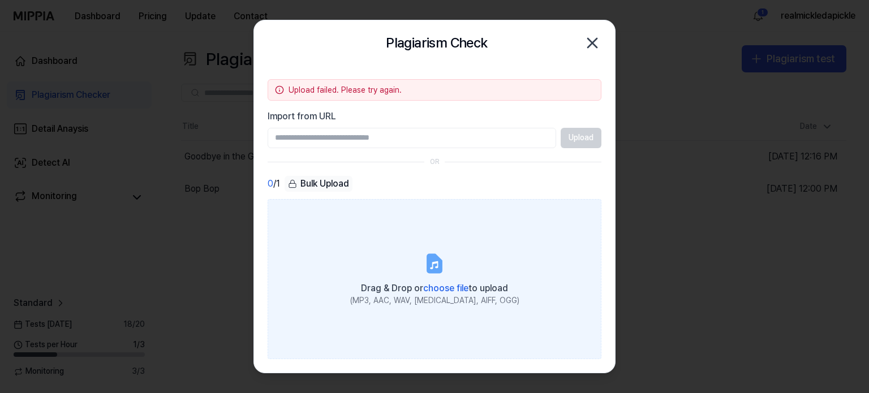
click at [448, 287] on span "choose file" at bounding box center [445, 288] width 45 height 11
click at [0, 0] on input "Drag & Drop or choose file to upload (MP3, AAC, WAV, [MEDICAL_DATA], AIFF, OGG)" at bounding box center [0, 0] width 0 height 0
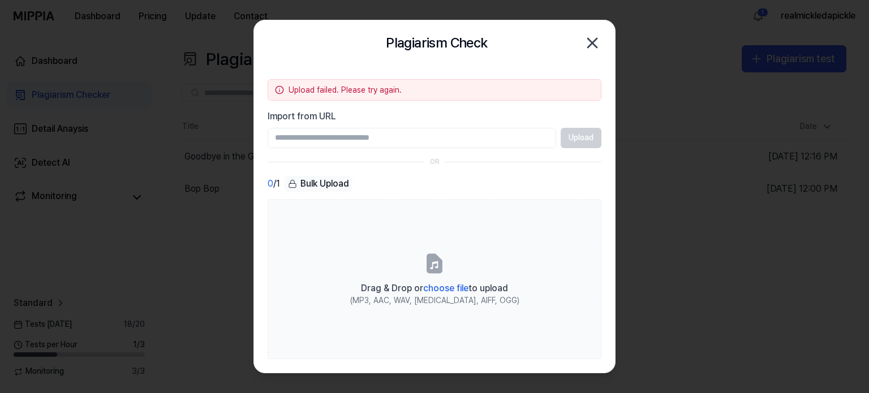
click at [280, 88] on icon at bounding box center [279, 89] width 9 height 9
click at [276, 91] on icon at bounding box center [279, 89] width 9 height 9
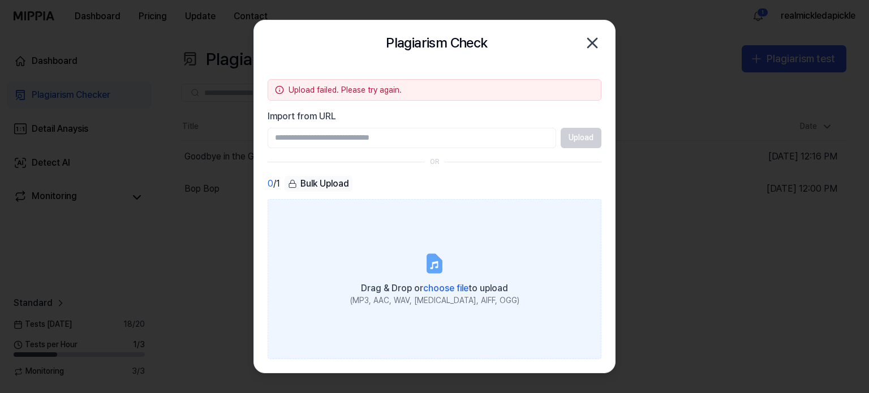
click at [444, 286] on span "choose file" at bounding box center [445, 288] width 45 height 11
click at [0, 0] on input "Drag & Drop or choose file to upload (MP3, AAC, WAV, [MEDICAL_DATA], AIFF, OGG)" at bounding box center [0, 0] width 0 height 0
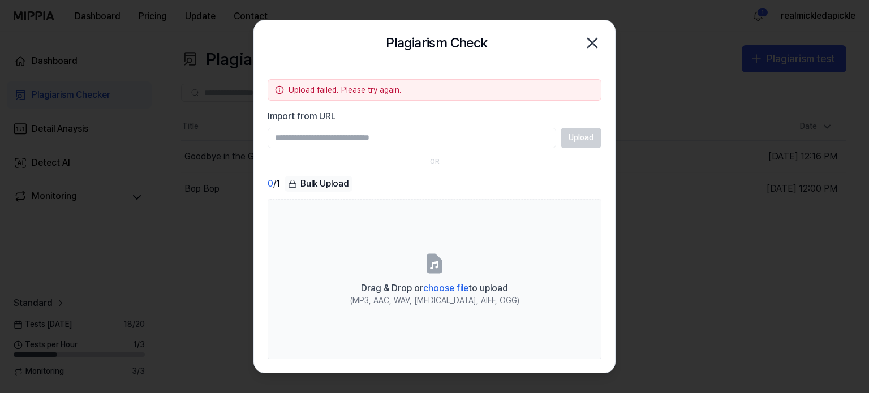
paste input "**********"
type input "**********"
click at [581, 134] on button "Upload" at bounding box center [581, 138] width 41 height 20
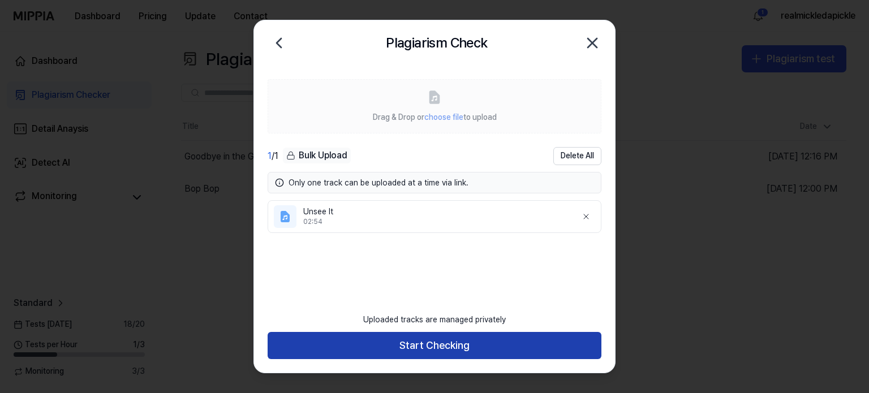
click at [447, 339] on button "Start Checking" at bounding box center [435, 345] width 334 height 27
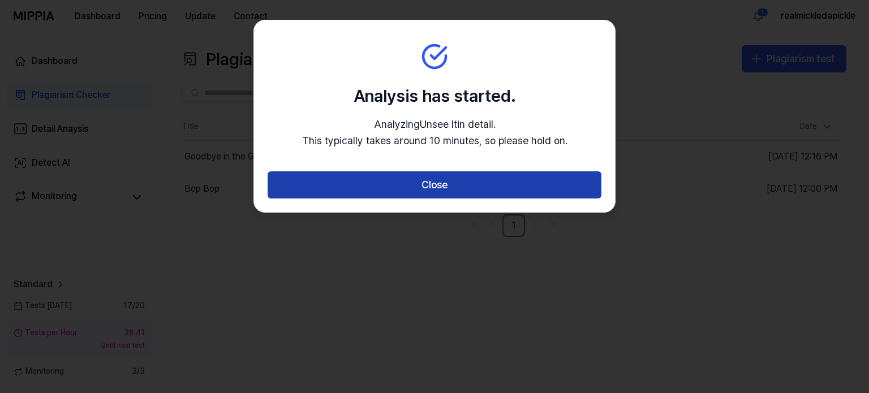
click at [461, 184] on button "Close" at bounding box center [435, 185] width 334 height 27
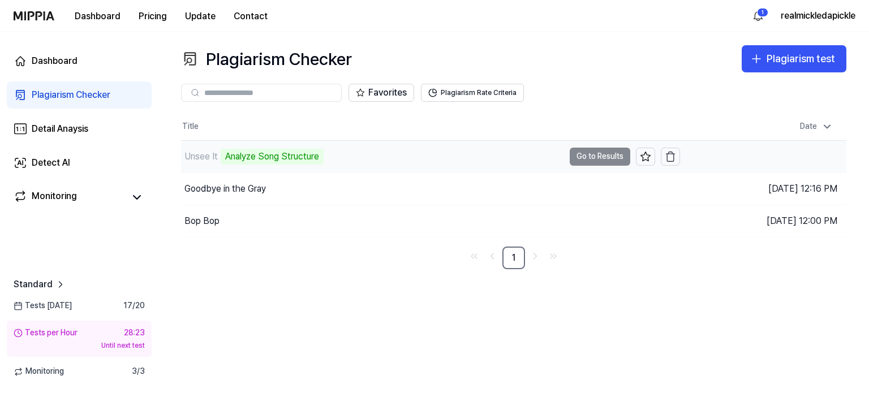
click at [597, 153] on td "Unsee It Analyze Song Structure Go to Results" at bounding box center [430, 157] width 499 height 32
